Goal: Task Accomplishment & Management: Complete application form

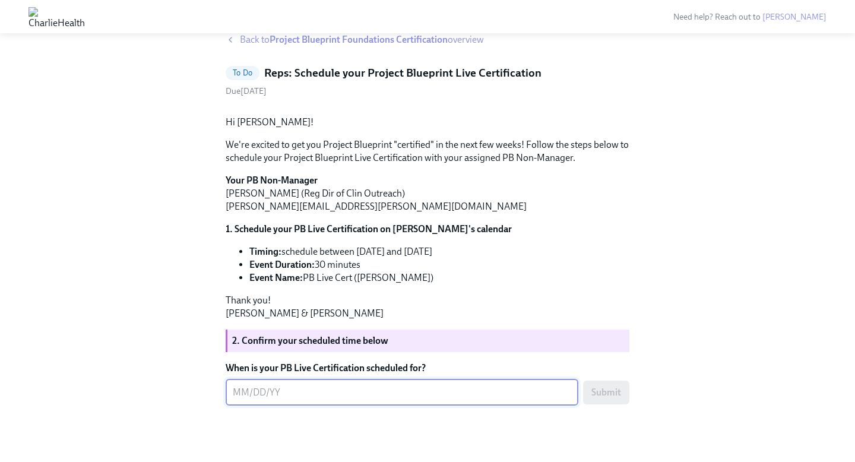
scroll to position [101, 0]
type textarea "09/28"
click at [601, 404] on button "Submit" at bounding box center [606, 392] width 46 height 24
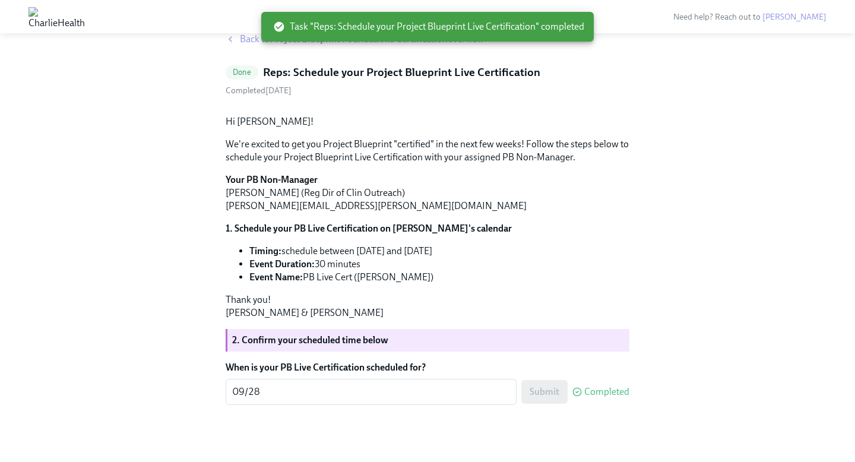
scroll to position [0, 0]
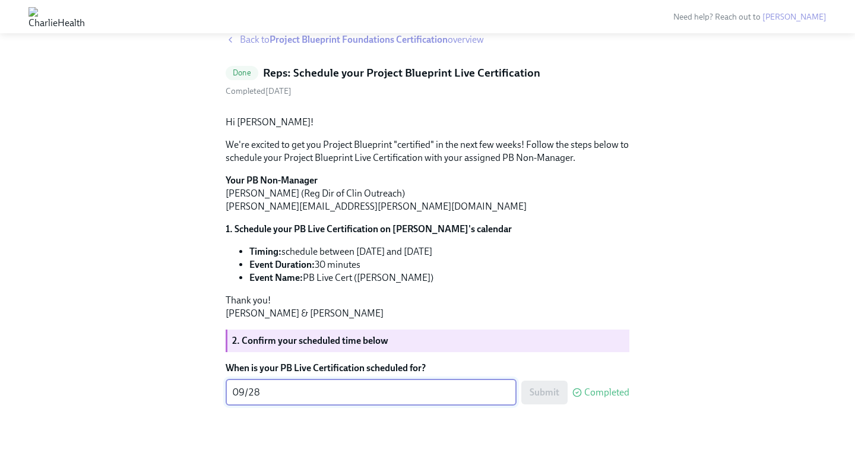
scroll to position [101, 0]
click at [265, 399] on textarea "09/28" at bounding box center [371, 392] width 277 height 14
type textarea "09/29"
click at [268, 399] on textarea "09/28" at bounding box center [371, 392] width 277 height 14
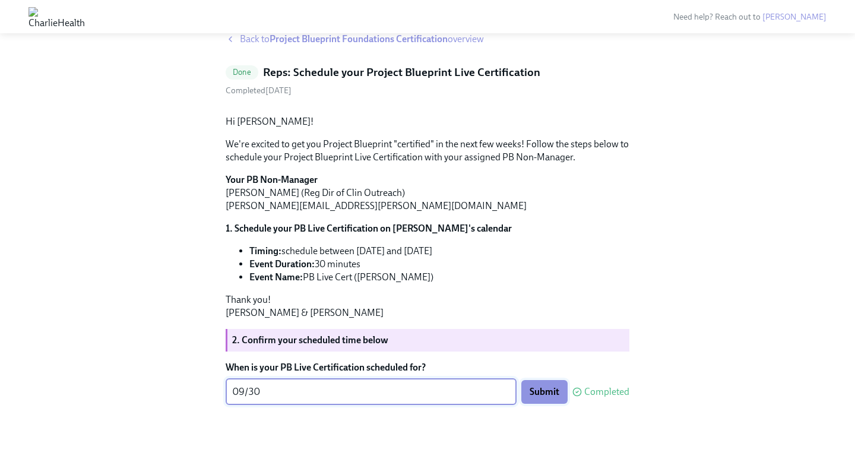
type textarea "09/30"
click at [550, 404] on button "Submit" at bounding box center [544, 392] width 46 height 24
